Goal: Information Seeking & Learning: Learn about a topic

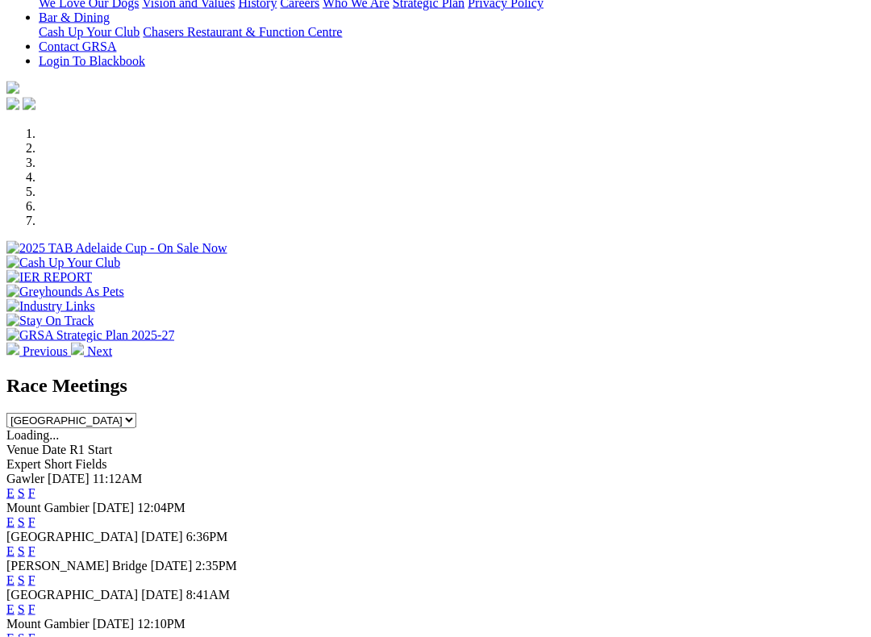
scroll to position [385, 0]
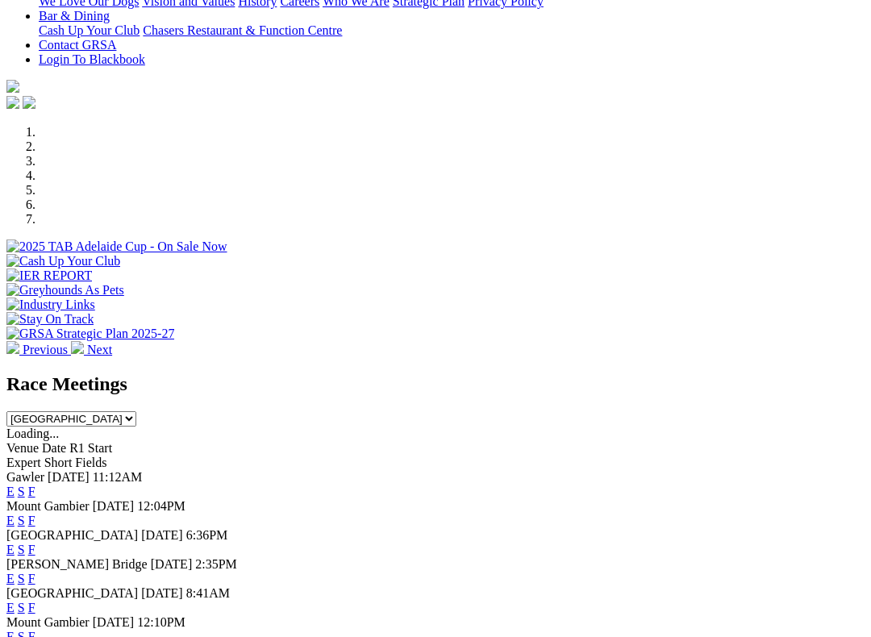
click at [35, 601] on link "F" at bounding box center [31, 608] width 7 height 14
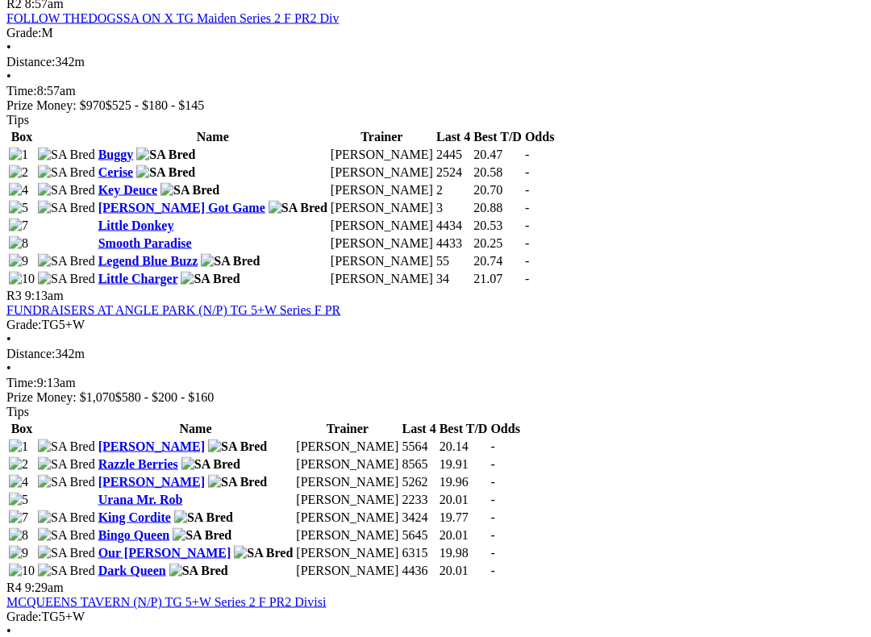
scroll to position [1123, 0]
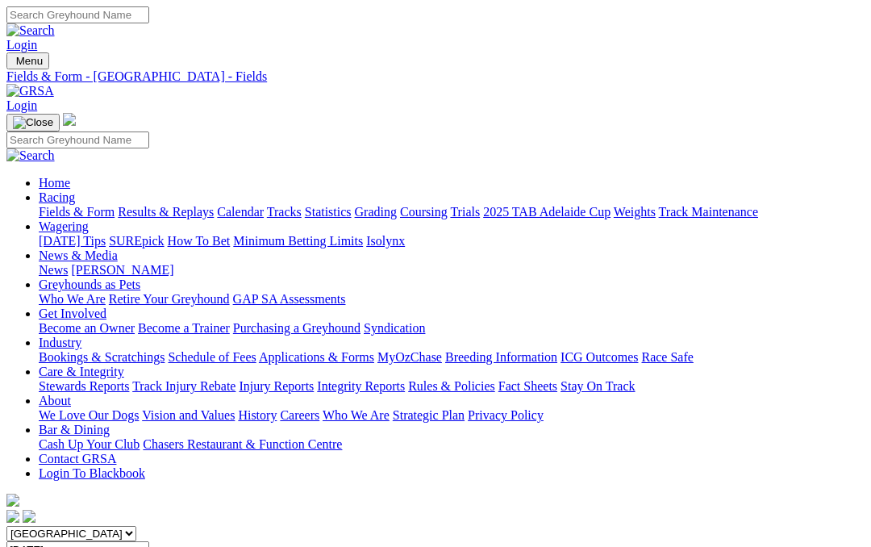
click at [65, 205] on link "Fields & Form" at bounding box center [77, 212] width 76 height 14
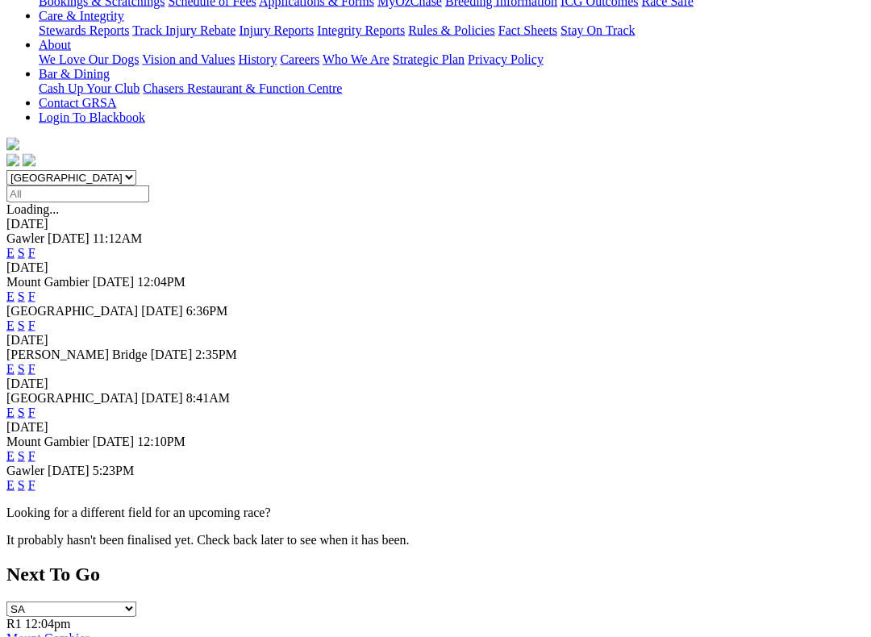
scroll to position [356, 0]
click at [35, 477] on link "F" at bounding box center [31, 484] width 7 height 14
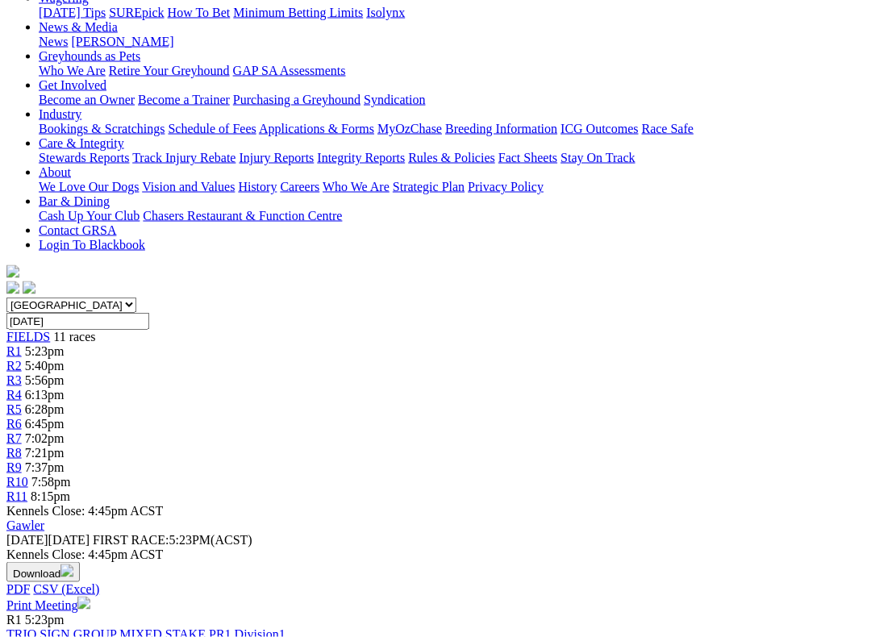
scroll to position [229, 0]
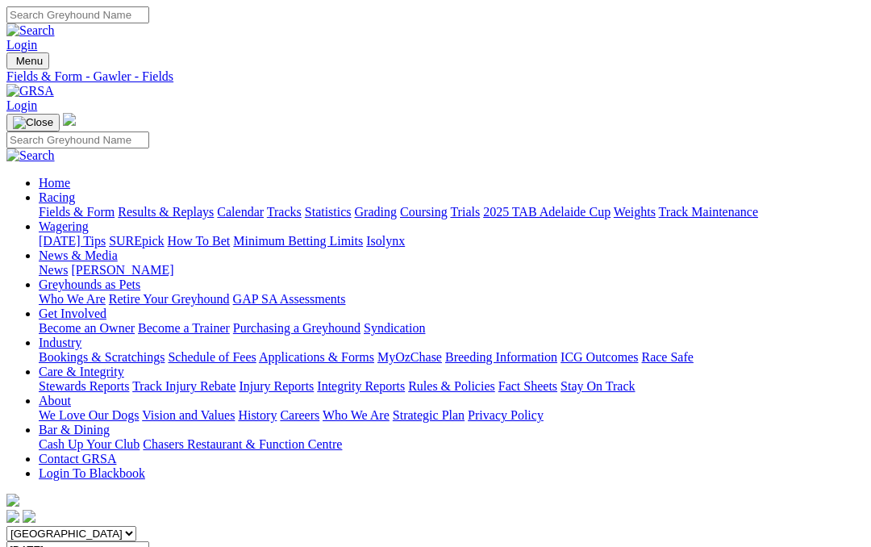
scroll to position [274, 0]
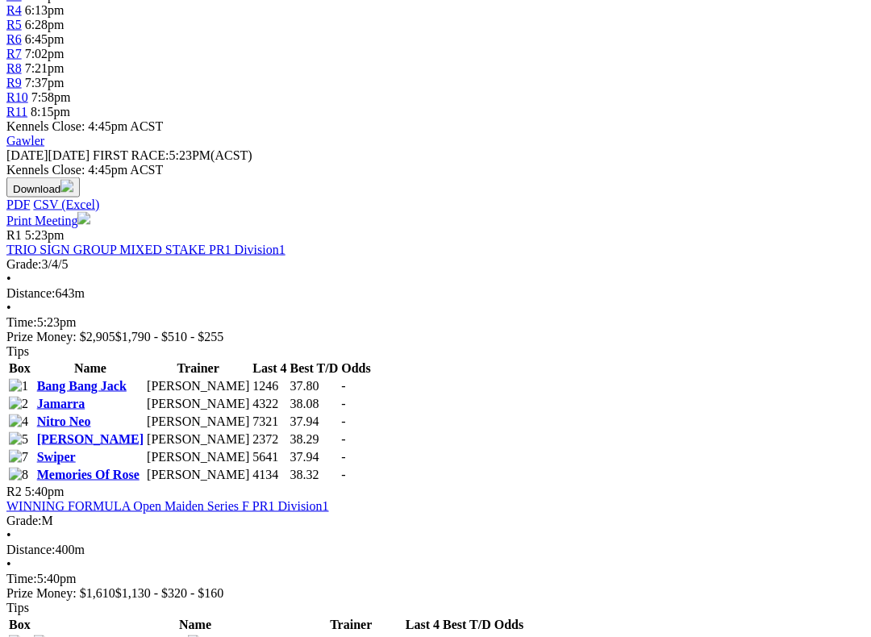
scroll to position [614, 0]
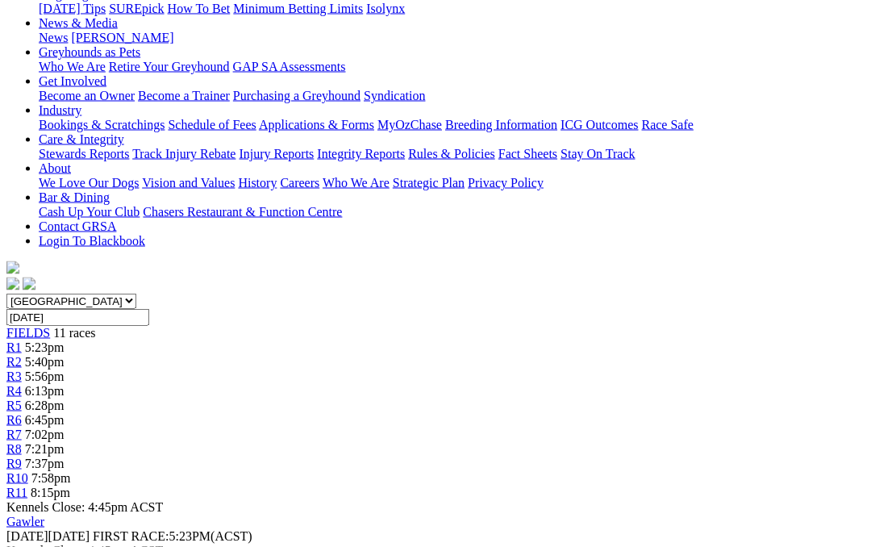
scroll to position [0, 8]
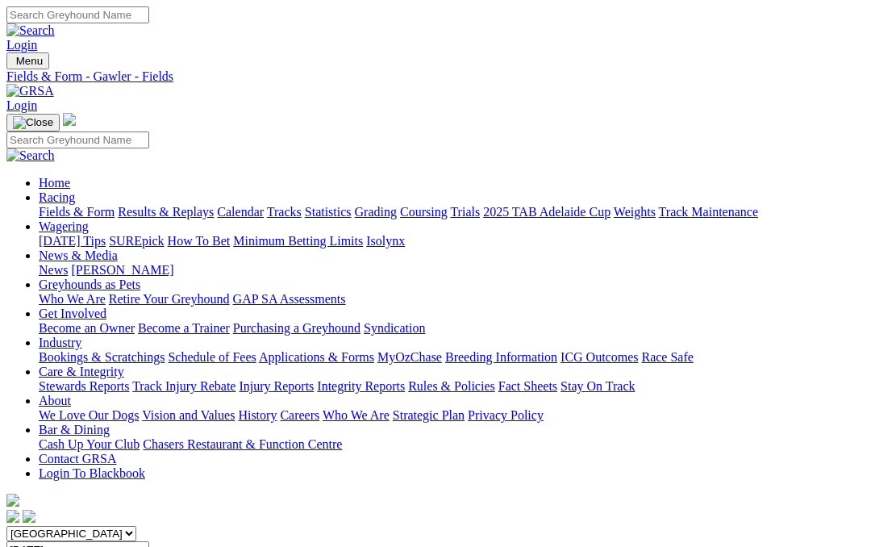
click at [124, 365] on link "Care & Integrity" at bounding box center [81, 372] width 85 height 14
click at [405, 379] on link "Integrity Reports" at bounding box center [361, 386] width 88 height 14
